Goal: Information Seeking & Learning: Learn about a topic

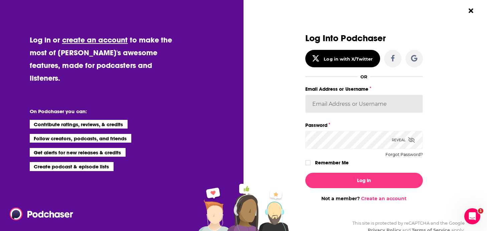
click at [326, 105] on input "Email Address or Username" at bounding box center [365, 104] width 118 height 18
type input "[EMAIL_ADDRESS][DOMAIN_NAME]"
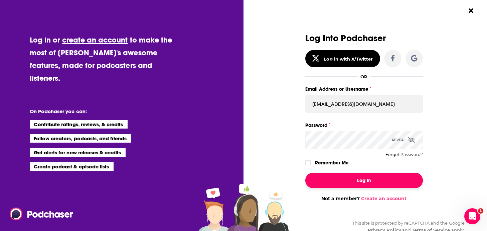
click at [391, 185] on button "Log In" at bounding box center [365, 179] width 118 height 15
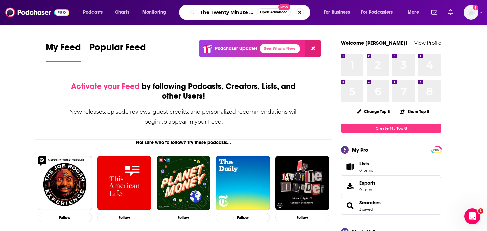
scroll to position [0, 2]
type input "The Twenty Minute VC"
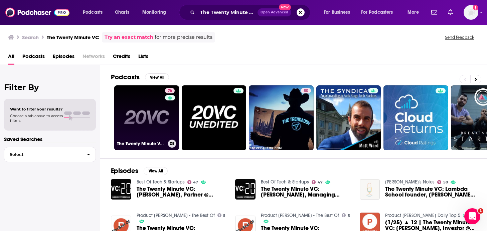
click at [159, 112] on link "76 The Twenty Minute VC (20VC): Venture Capital | Startup Funding | The Pitch" at bounding box center [146, 117] width 65 height 65
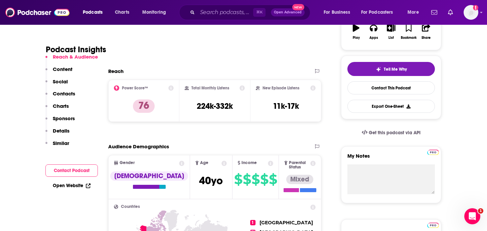
scroll to position [136, 0]
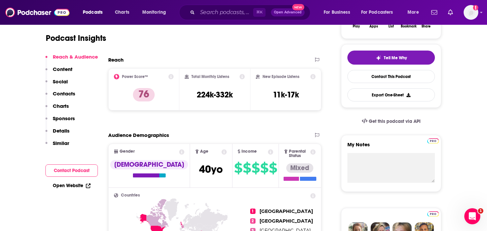
click at [78, 92] on div "Reach & Audience Content Social Contacts Charts Sponsors Details Similar" at bounding box center [71, 102] width 52 height 98
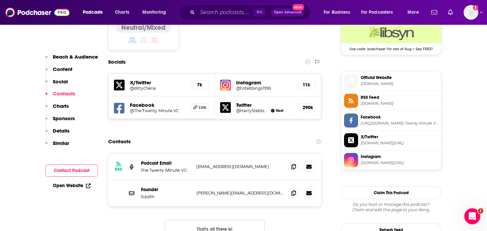
scroll to position [559, 0]
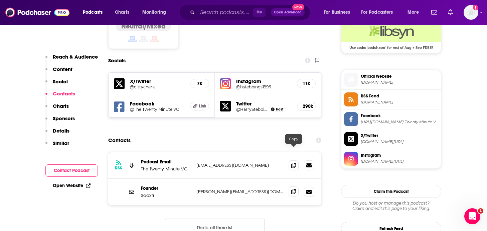
click at [292, 189] on icon at bounding box center [293, 191] width 5 height 5
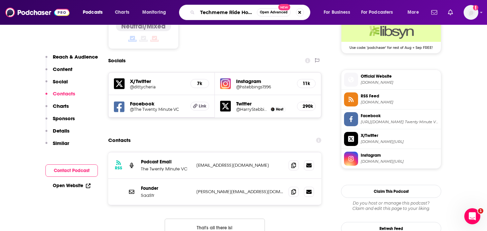
type input "Techmeme Ride Home"
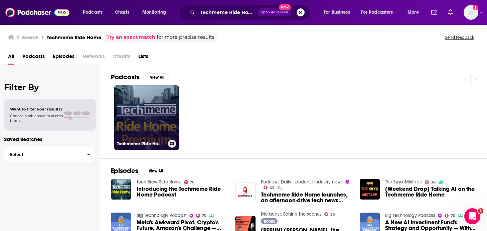
click at [150, 110] on link "Techmeme Ride Home Premium Feed" at bounding box center [146, 117] width 65 height 65
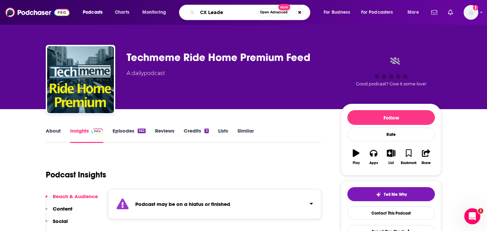
type input "CX Leader"
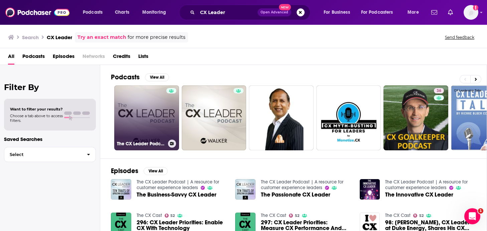
click at [135, 122] on link "The CX Leader Podcast | A resource for customer experience leaders" at bounding box center [146, 117] width 65 height 65
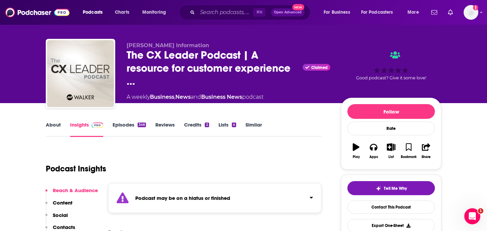
scroll to position [6, 0]
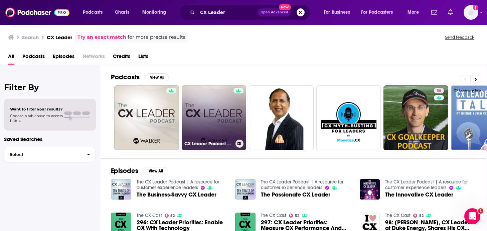
click at [204, 102] on link "CX Leader Podcast with [PERSON_NAME]" at bounding box center [214, 117] width 65 height 65
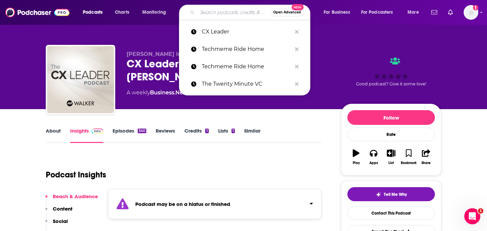
click at [209, 13] on input "Search podcasts, credits, & more..." at bounding box center [234, 12] width 73 height 11
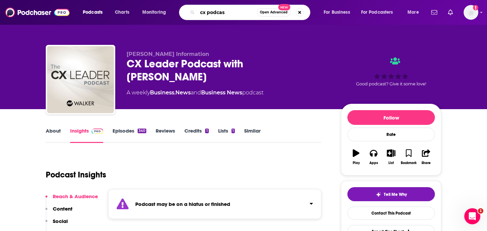
type input "cx podcast"
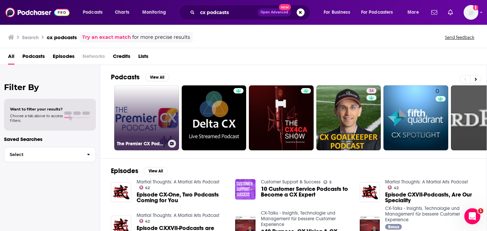
click at [143, 101] on link "The Premier CX Podcasts" at bounding box center [146, 117] width 65 height 65
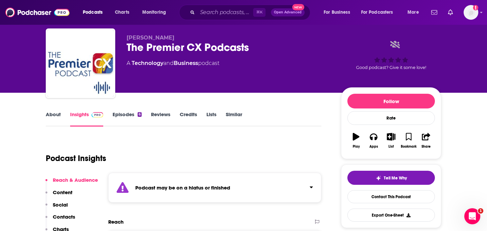
scroll to position [18, 0]
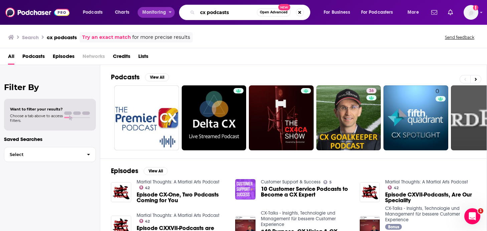
drag, startPoint x: 233, startPoint y: 14, endPoint x: 155, endPoint y: 8, distance: 78.4
click at [155, 9] on div "Podcasts Charts Monitoring cx podcasts Open Advanced New For Business For Podca…" at bounding box center [251, 12] width 347 height 15
type input "5"
type input "the modern customer podcast"
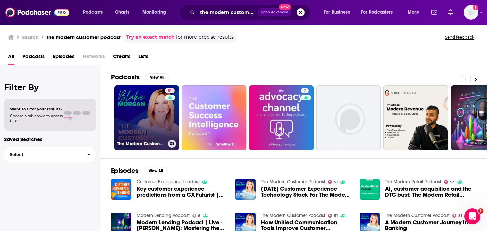
click at [157, 114] on link "51 The Modern Customer Podcast" at bounding box center [146, 117] width 65 height 65
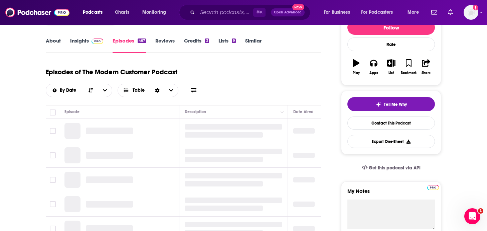
scroll to position [95, 0]
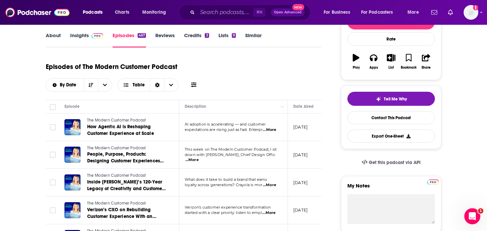
click at [268, 128] on span "...More" at bounding box center [269, 129] width 13 height 5
click at [258, 89] on div "Episodes of The Modern Customer Podcast By Date Table" at bounding box center [184, 74] width 276 height 33
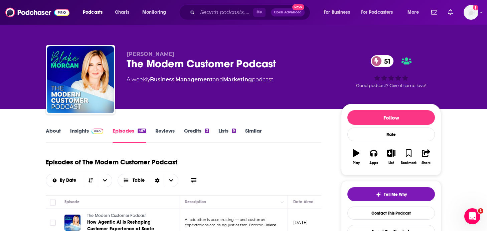
click at [87, 129] on link "Insights" at bounding box center [86, 134] width 33 height 15
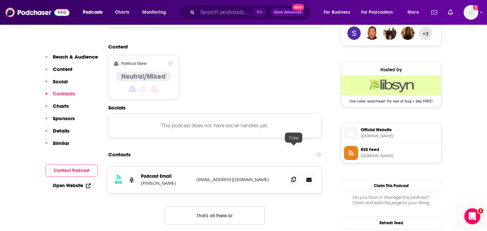
click at [295, 177] on icon at bounding box center [293, 179] width 5 height 5
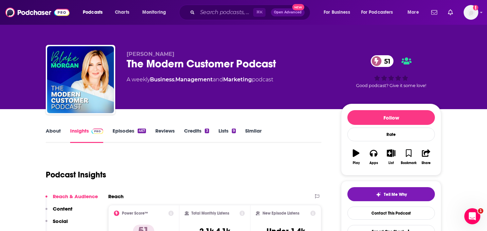
click at [136, 134] on link "Episodes 467" at bounding box center [129, 134] width 33 height 15
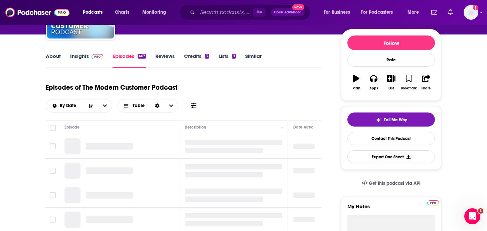
scroll to position [76, 0]
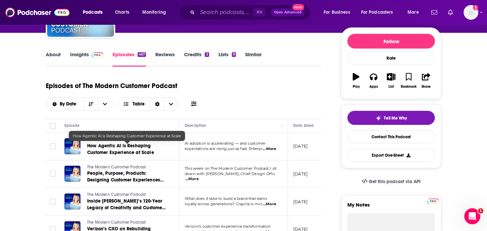
click at [125, 150] on span "How Agentic AI is Reshaping Customer Experience at Scale" at bounding box center [120, 149] width 67 height 12
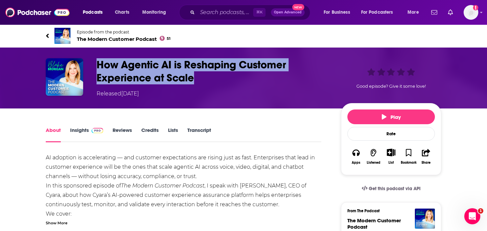
drag, startPoint x: 204, startPoint y: 76, endPoint x: 95, endPoint y: 64, distance: 109.6
click at [95, 64] on div "How Agentic AI is Reshaping Customer Experience at Scale Released [DATE] Good e…" at bounding box center [244, 77] width 396 height 39
copy h1 "How Agentic AI is Reshaping Customer Experience at Scale"
click at [50, 34] on link "Episode from the podcast The Modern Customer Podcast 51" at bounding box center [145, 36] width 198 height 16
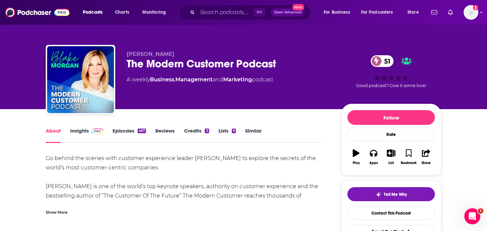
click at [220, 7] on div "⌘ K Open Advanced New" at bounding box center [244, 12] width 131 height 15
click at [218, 12] on input "Search podcasts, credits, & more..." at bounding box center [226, 12] width 56 height 11
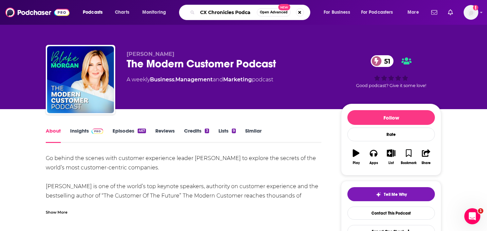
type input "CX Chronicles Podcas"
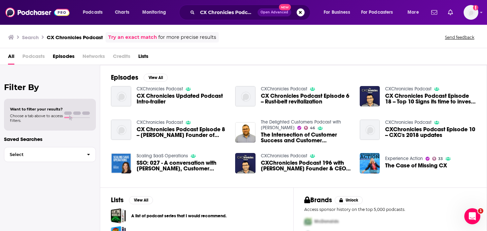
click at [148, 96] on span "CX Chronicles Updated Podcast Intro-trailer" at bounding box center [182, 98] width 91 height 11
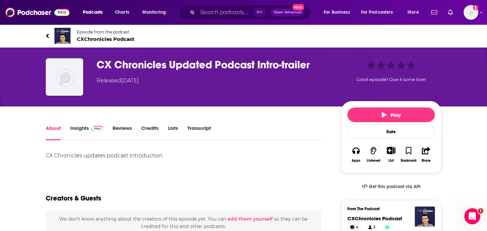
click at [138, 64] on h1 "CX Chronicles Updated Podcast Intro-trailer" at bounding box center [214, 64] width 234 height 13
click at [63, 38] on img at bounding box center [62, 36] width 16 height 16
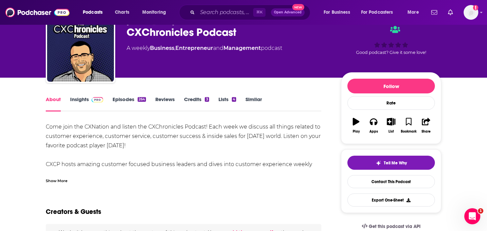
scroll to position [35, 0]
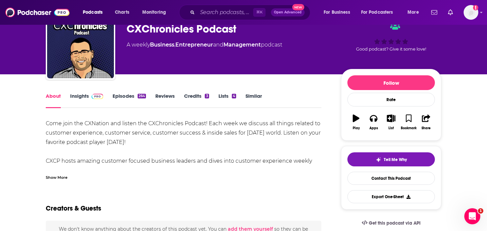
click at [94, 100] on link "Insights" at bounding box center [86, 100] width 33 height 15
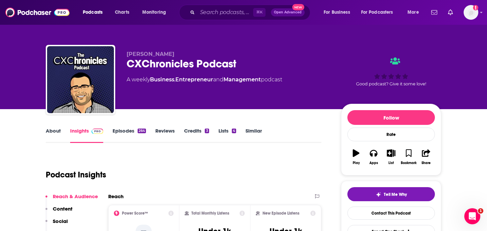
click at [54, 133] on link "About" at bounding box center [53, 134] width 15 height 15
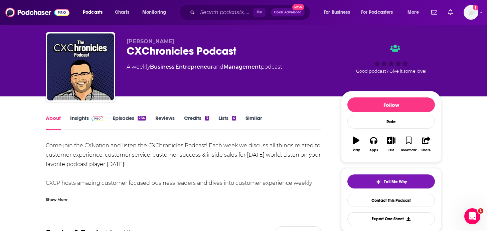
click at [89, 121] on span at bounding box center [96, 118] width 14 height 6
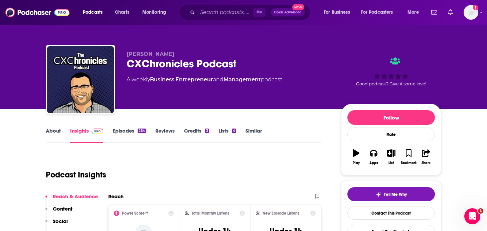
click at [137, 132] on link "Episodes 264" at bounding box center [129, 134] width 33 height 15
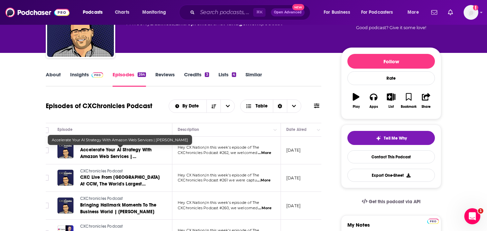
click at [128, 155] on span "Accelerate Your AI Strategy With Amazon Web Services | [PERSON_NAME]" at bounding box center [116, 156] width 72 height 19
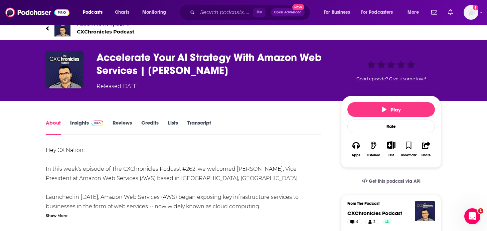
scroll to position [7, 0]
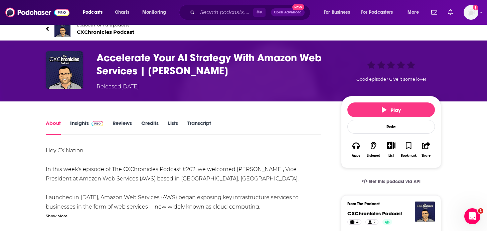
drag, startPoint x: 236, startPoint y: 70, endPoint x: 95, endPoint y: 57, distance: 141.6
copy h1 "Accelerate Your AI Strategy With Amazon Web Services | [PERSON_NAME]"
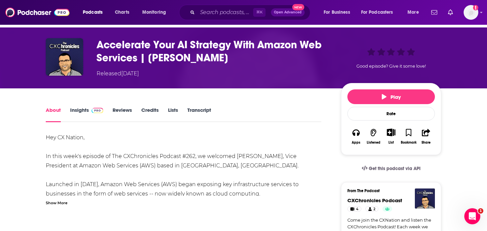
scroll to position [12, 0]
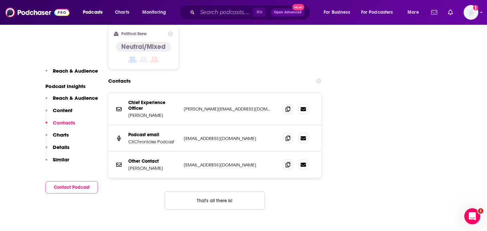
scroll to position [681, 0]
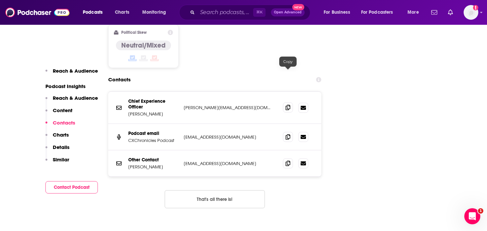
click at [289, 105] on icon at bounding box center [288, 107] width 5 height 5
click at [288, 105] on icon at bounding box center [288, 107] width 5 height 5
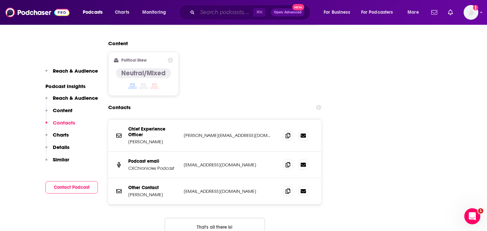
click at [201, 10] on input "Search podcasts, credits, & more..." at bounding box center [226, 12] width 56 height 11
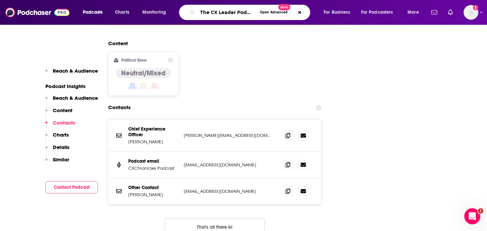
scroll to position [0, 1]
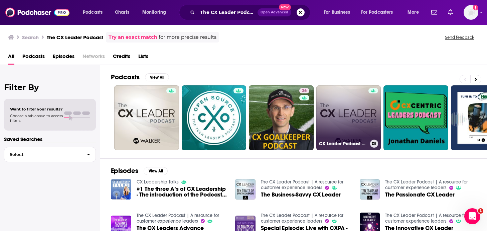
click at [355, 100] on link "CX Leader Podcast with [PERSON_NAME]" at bounding box center [349, 117] width 65 height 65
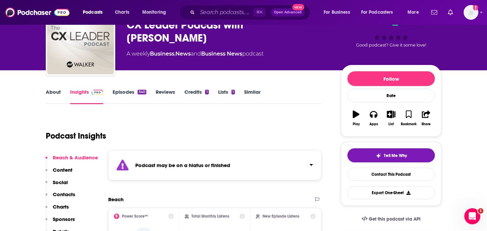
scroll to position [17, 0]
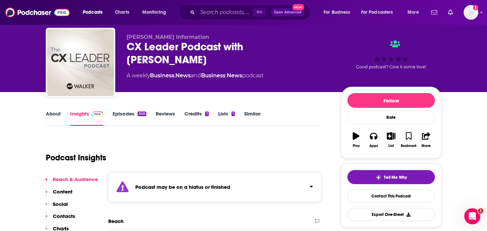
click at [135, 119] on link "Episodes 340" at bounding box center [130, 117] width 34 height 15
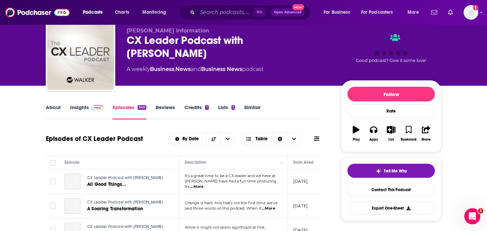
scroll to position [37, 0]
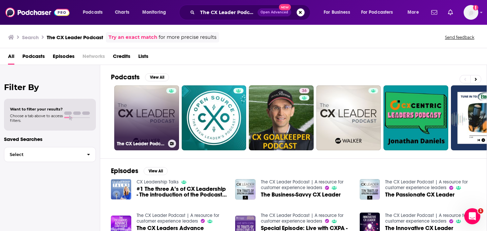
click at [128, 98] on link "The CX Leader Podcast | A resource for customer experience leaders" at bounding box center [146, 117] width 65 height 65
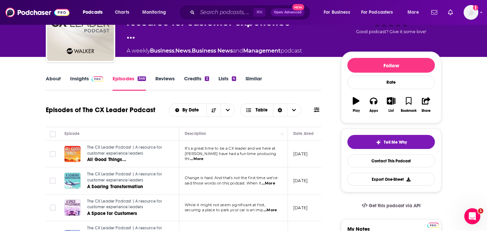
scroll to position [51, 0]
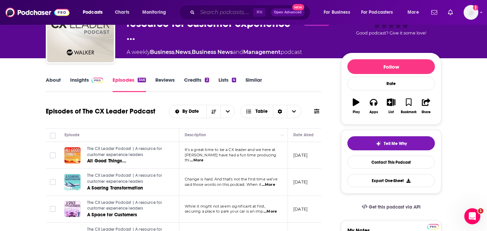
click at [229, 14] on input "Search podcasts, credits, & more..." at bounding box center [226, 12] width 56 height 11
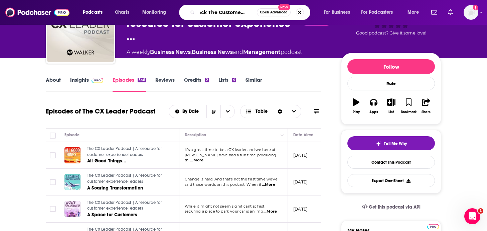
type input "Crack The Customer Code"
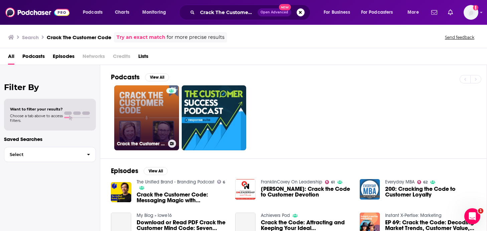
click at [166, 111] on div at bounding box center [171, 113] width 10 height 51
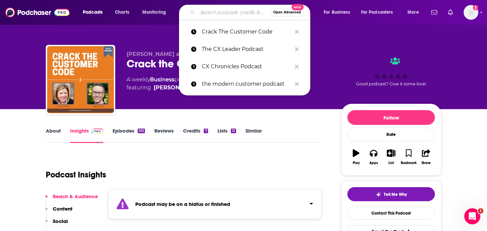
click at [207, 14] on input "Search podcasts, credits, & more..." at bounding box center [234, 12] width 73 height 11
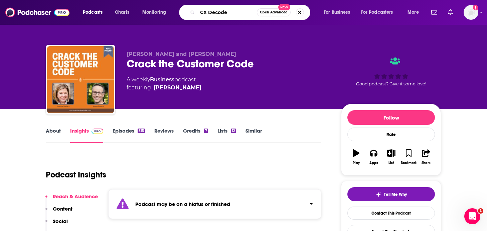
type input "CX Decoded"
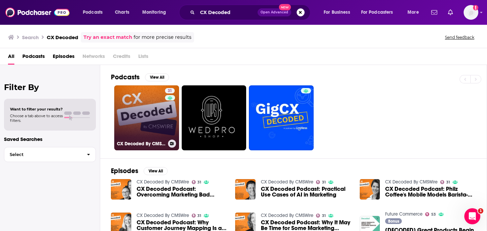
click at [150, 120] on link "31 CX Decoded By CMSWire" at bounding box center [146, 117] width 65 height 65
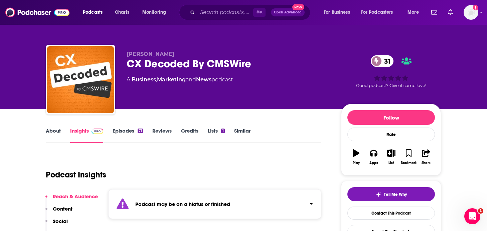
click at [120, 132] on link "Episodes 71" at bounding box center [128, 134] width 30 height 15
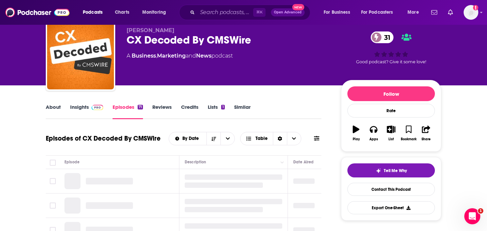
scroll to position [55, 0]
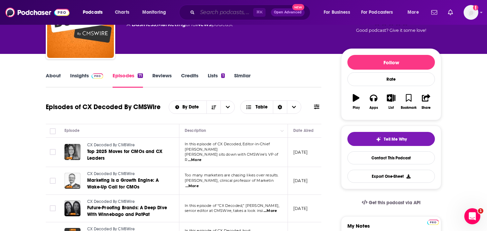
click at [234, 12] on input "Search podcasts, credits, & more..." at bounding box center [226, 12] width 56 height 11
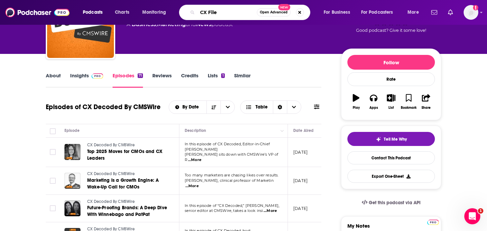
type input "CX Files"
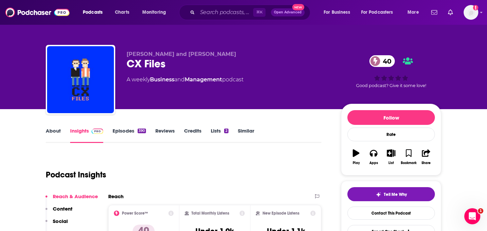
click at [118, 136] on link "Episodes 390" at bounding box center [129, 134] width 33 height 15
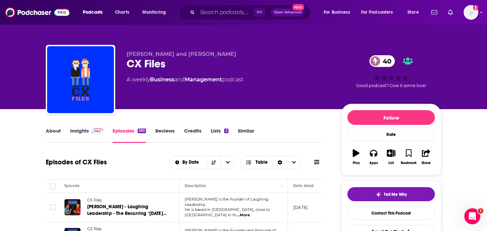
click at [89, 135] on link "Insights" at bounding box center [86, 134] width 33 height 15
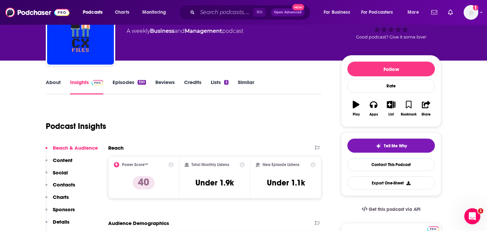
scroll to position [53, 0]
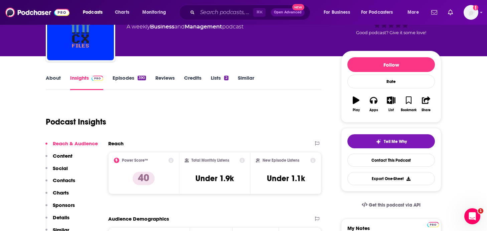
click at [57, 81] on link "About" at bounding box center [53, 82] width 15 height 15
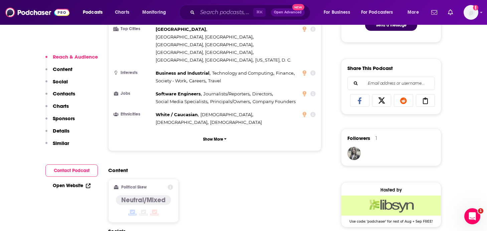
scroll to position [403, 0]
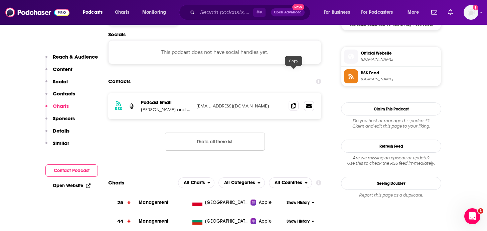
click at [293, 103] on icon at bounding box center [293, 105] width 5 height 5
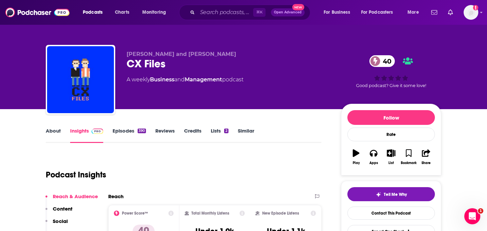
click at [131, 133] on link "Episodes 390" at bounding box center [129, 134] width 33 height 15
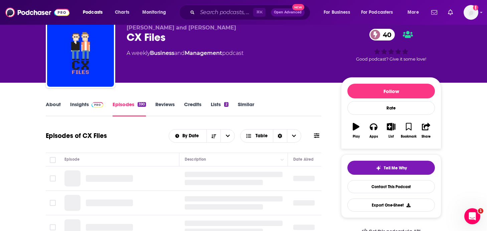
scroll to position [50, 0]
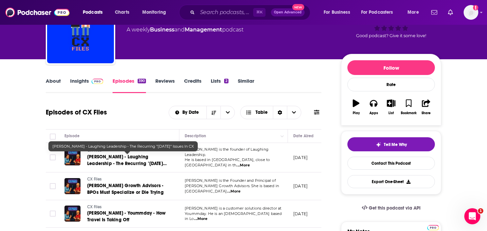
click at [140, 160] on span "[PERSON_NAME] - Laughing Leadership - The Recurring "[DATE]" Issues In CX" at bounding box center [127, 163] width 80 height 19
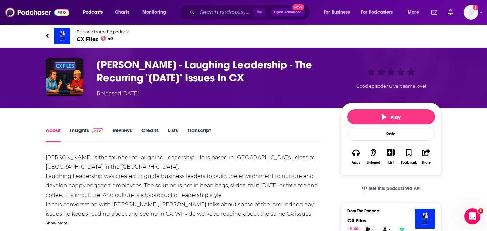
drag, startPoint x: 304, startPoint y: 76, endPoint x: 120, endPoint y: 64, distance: 183.6
drag, startPoint x: 299, startPoint y: 77, endPoint x: 98, endPoint y: 62, distance: 201.5
click at [98, 62] on h1 "[PERSON_NAME] - Laughing Leadership - The Recurring "[DATE]" Issues In CX" at bounding box center [214, 71] width 234 height 26
copy h1 "[PERSON_NAME] - Laughing Leadership - The Recurring "[DATE]" Issues In CX"
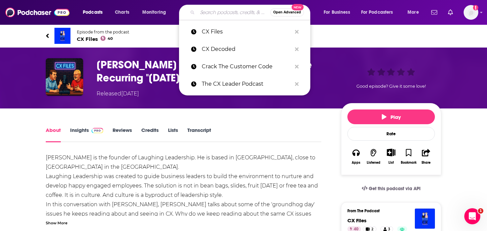
click at [215, 11] on input "Search podcasts, credits, & more..." at bounding box center [234, 12] width 73 height 11
type input "C"
